Goal: Information Seeking & Learning: Check status

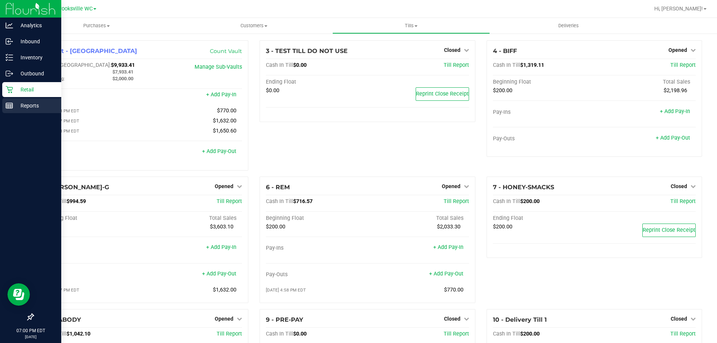
click at [14, 106] on p "Reports" at bounding box center [35, 105] width 45 height 9
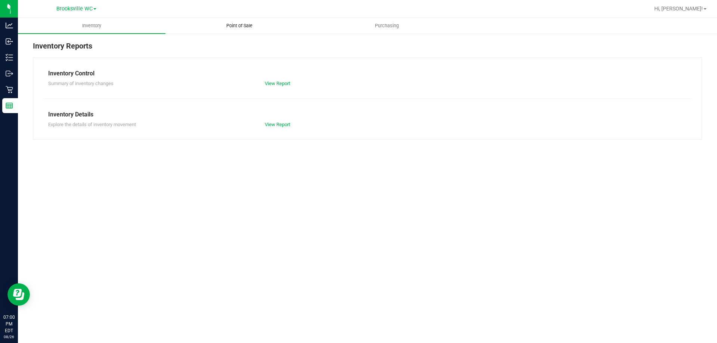
click at [243, 22] on uib-tab-heading "Point of Sale" at bounding box center [239, 25] width 147 height 15
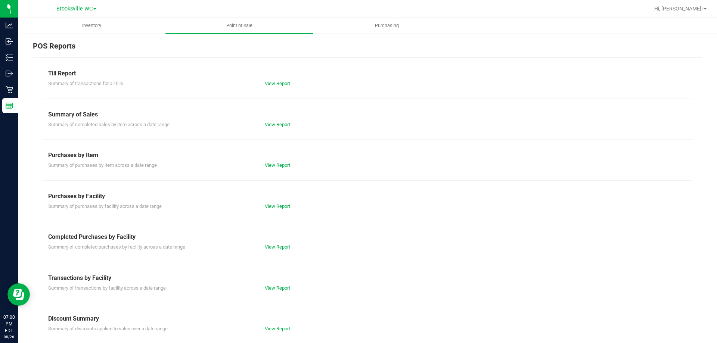
click at [267, 246] on link "View Report" at bounding box center [277, 247] width 25 height 6
